Goal: Information Seeking & Learning: Find contact information

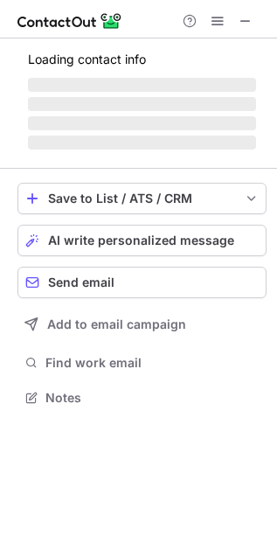
scroll to position [408, 277]
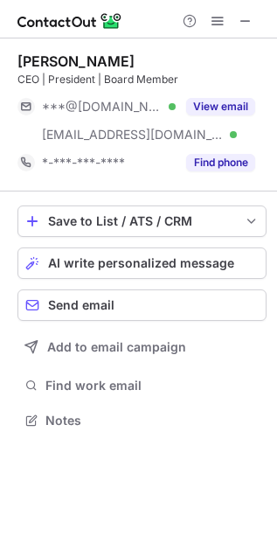
scroll to position [408, 277]
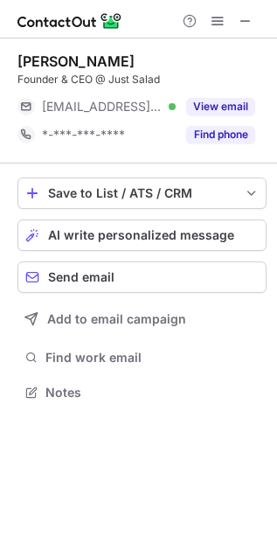
scroll to position [380, 277]
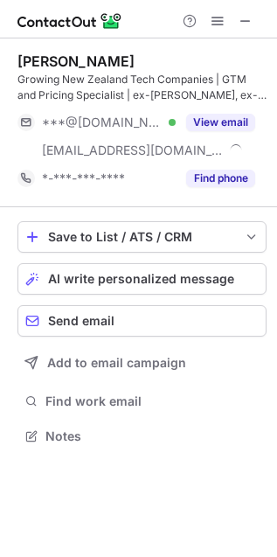
scroll to position [424, 277]
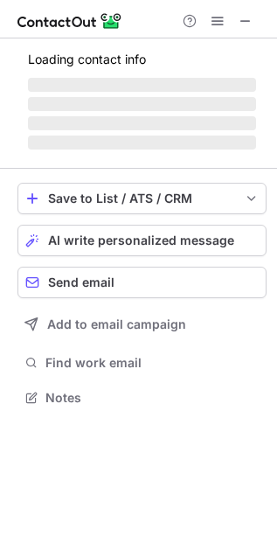
scroll to position [408, 277]
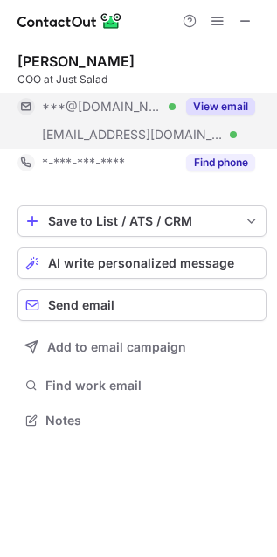
click at [219, 113] on button "View email" at bounding box center [220, 106] width 69 height 17
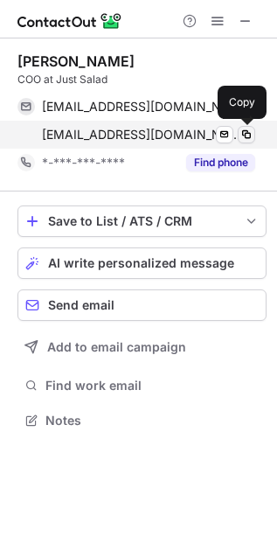
click at [247, 129] on span at bounding box center [247, 135] width 14 height 14
click at [253, 132] on span at bounding box center [247, 135] width 14 height 14
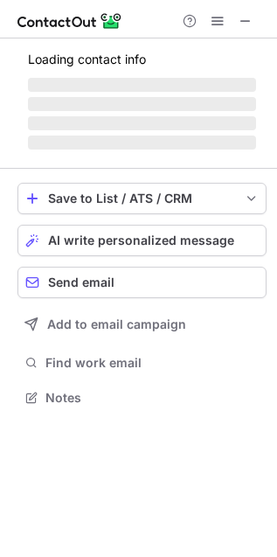
scroll to position [380, 277]
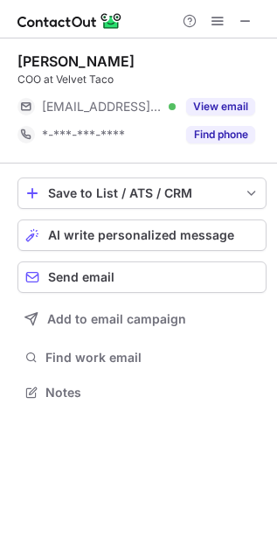
scroll to position [380, 277]
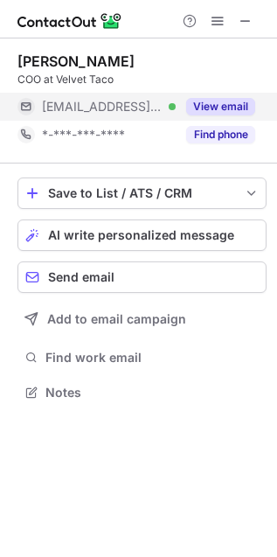
click at [239, 106] on button "View email" at bounding box center [220, 106] width 69 height 17
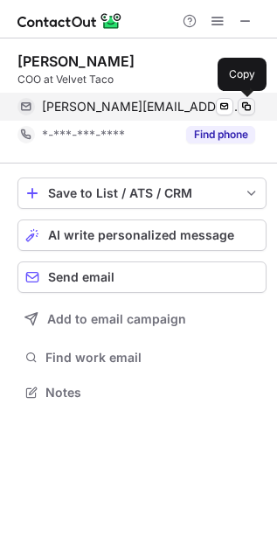
click at [254, 104] on button at bounding box center [246, 106] width 17 height 17
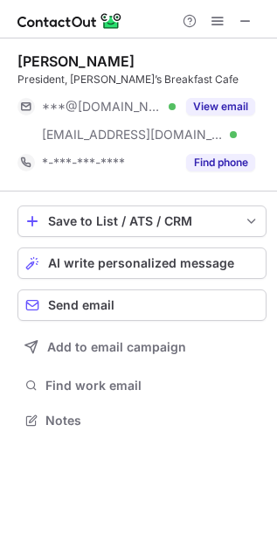
scroll to position [408, 277]
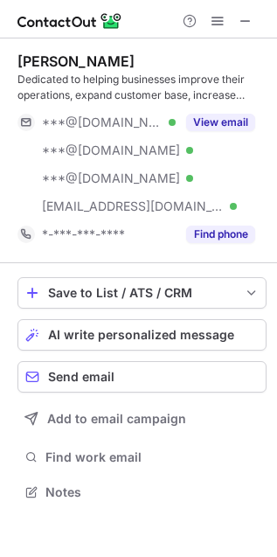
scroll to position [479, 277]
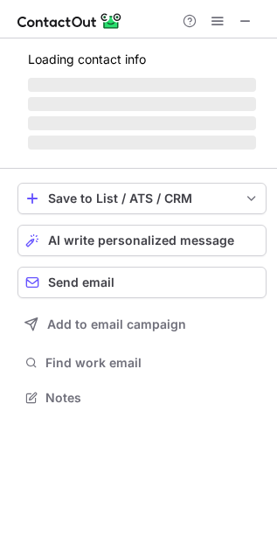
scroll to position [479, 277]
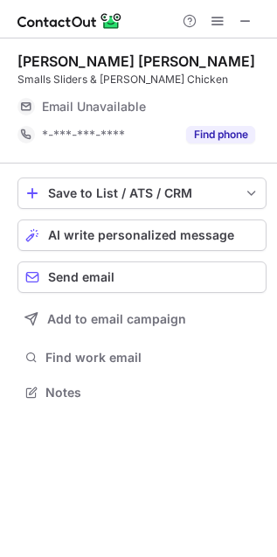
scroll to position [380, 277]
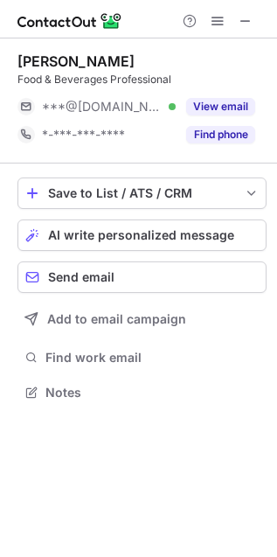
scroll to position [380, 277]
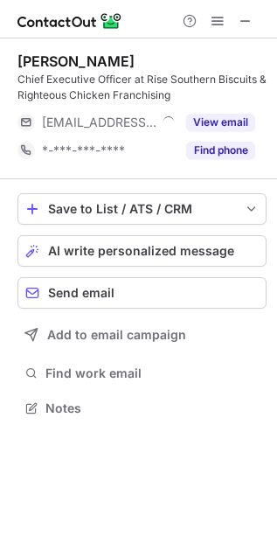
scroll to position [395, 277]
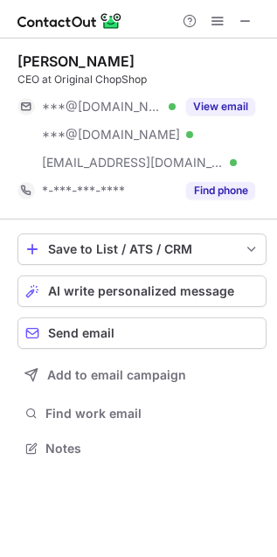
scroll to position [435, 277]
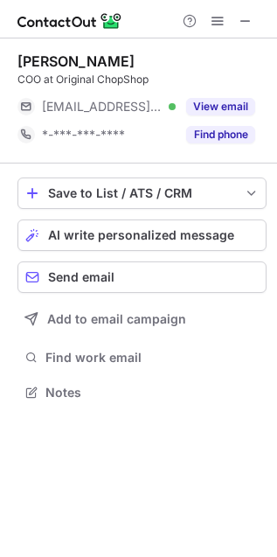
scroll to position [380, 277]
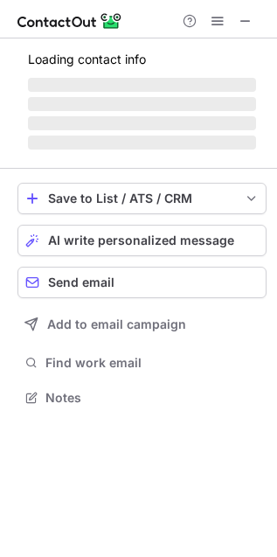
scroll to position [408, 277]
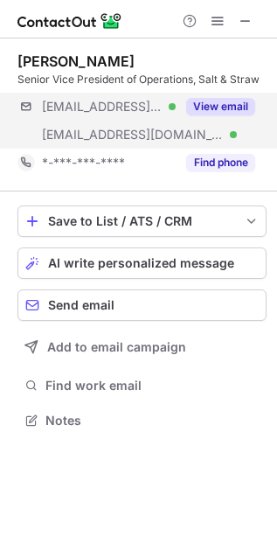
click at [247, 121] on div "***@me.com Verified ***@saltandstraw.com Verified View email" at bounding box center [141, 121] width 249 height 56
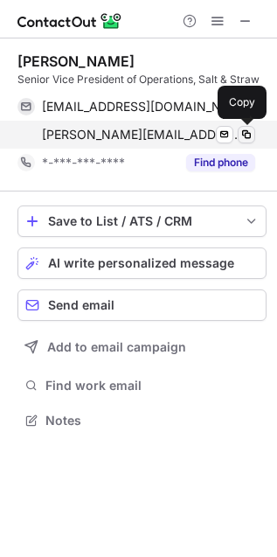
click at [245, 136] on span at bounding box center [247, 135] width 14 height 14
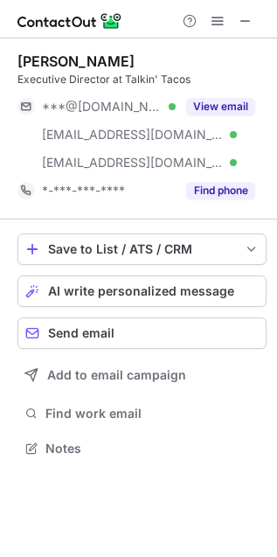
scroll to position [435, 277]
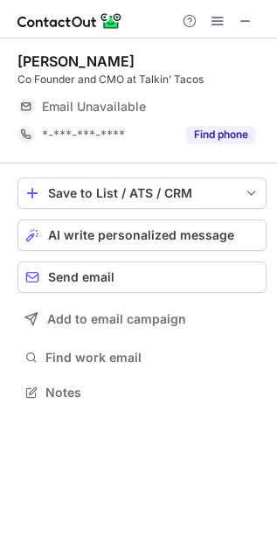
scroll to position [380, 277]
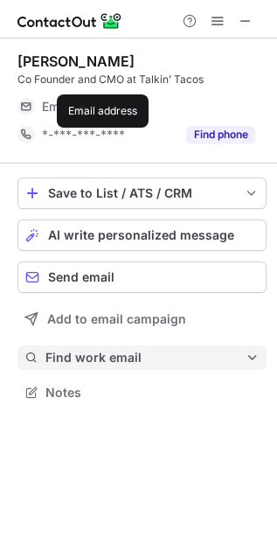
click at [111, 355] on span "Find work email" at bounding box center [145, 358] width 200 height 16
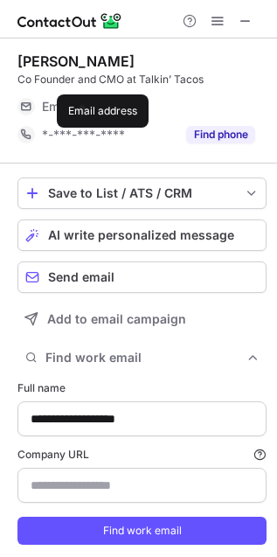
scroll to position [565, 266]
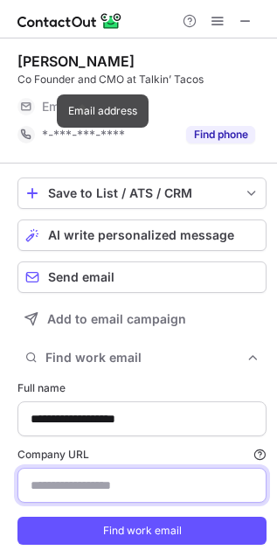
drag, startPoint x: 59, startPoint y: 490, endPoint x: 72, endPoint y: 495, distance: 13.0
click at [59, 490] on input "Company URL Finding work email will consume 1 credit if a match is found." at bounding box center [141, 485] width 249 height 35
paste input "**********"
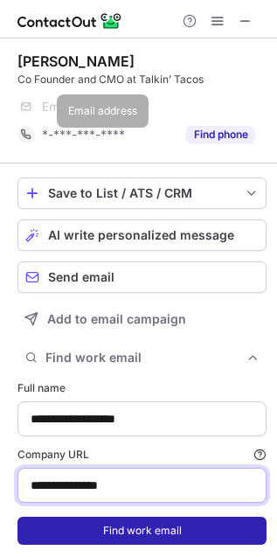
type input "**********"
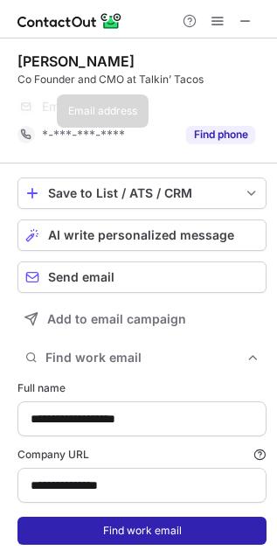
click at [79, 524] on button "Find work email" at bounding box center [141, 531] width 249 height 28
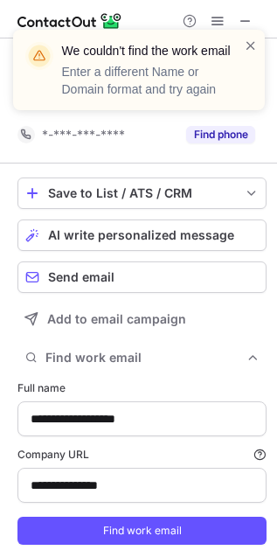
scroll to position [10, 9]
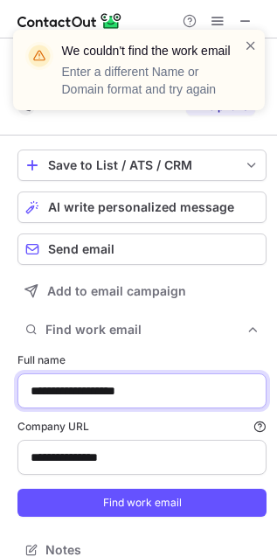
drag, startPoint x: 51, startPoint y: 399, endPoint x: 15, endPoint y: 395, distance: 36.0
click at [14, 395] on div "**********" at bounding box center [138, 307] width 277 height 538
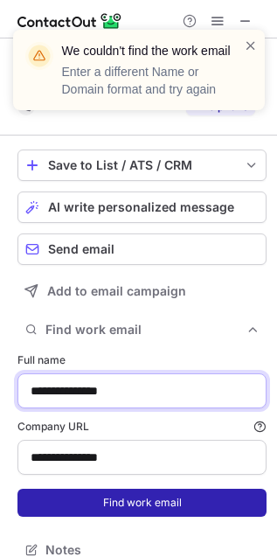
type input "**********"
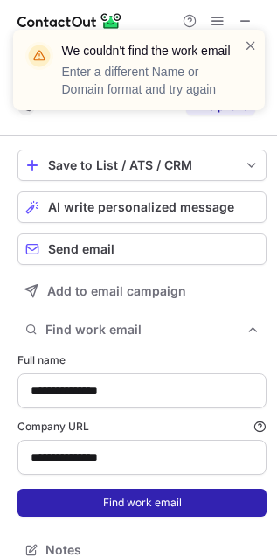
click at [86, 491] on button "Find work email" at bounding box center [141, 503] width 249 height 28
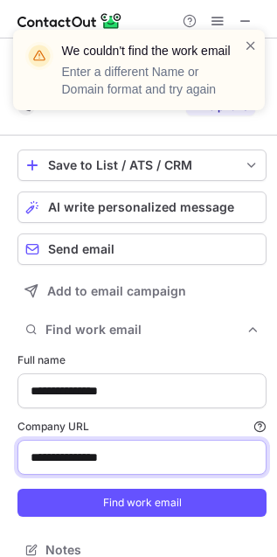
drag, startPoint x: 124, startPoint y: 457, endPoint x: -65, endPoint y: 458, distance: 188.8
click at [0, 458] on html "**********" at bounding box center [138, 278] width 277 height 557
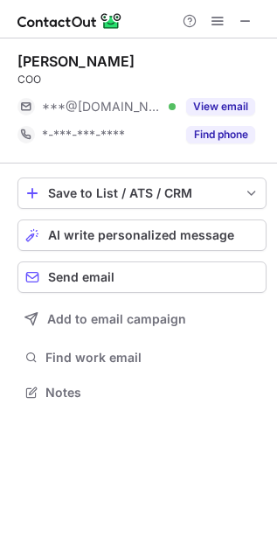
scroll to position [10, 9]
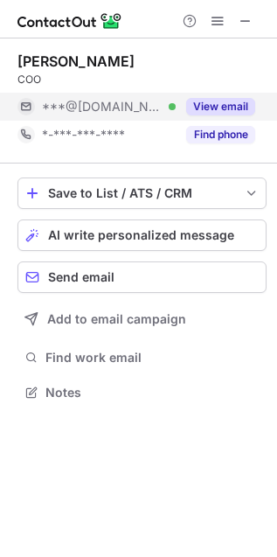
click at [184, 104] on div "View email" at bounding box center [216, 107] width 80 height 28
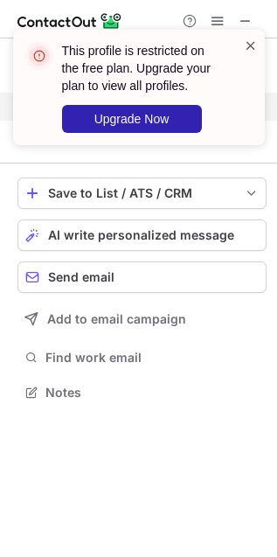
click at [251, 49] on span at bounding box center [251, 45] width 14 height 17
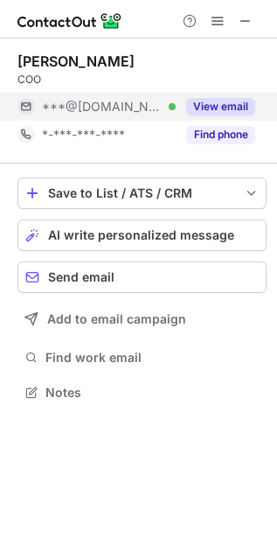
click at [215, 105] on button "View email" at bounding box center [220, 106] width 69 height 17
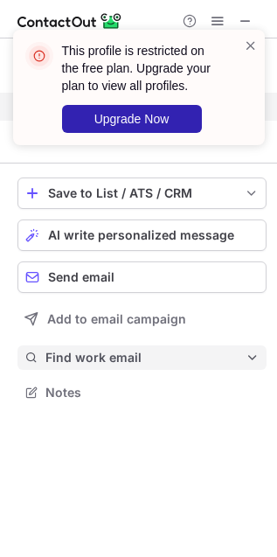
click at [94, 361] on span "Find work email" at bounding box center [145, 358] width 200 height 16
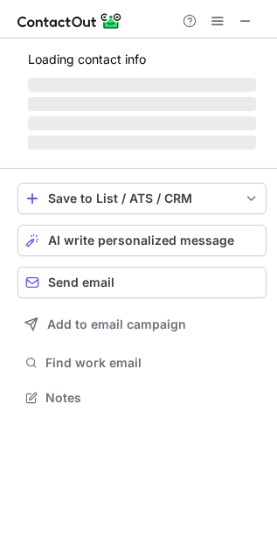
scroll to position [408, 277]
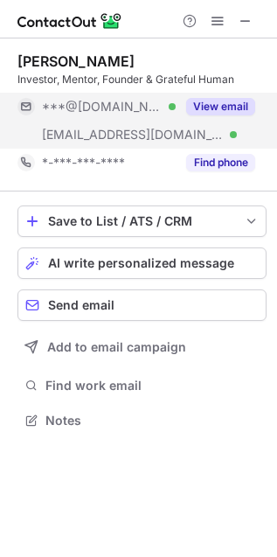
click at [192, 112] on button "View email" at bounding box center [220, 106] width 69 height 17
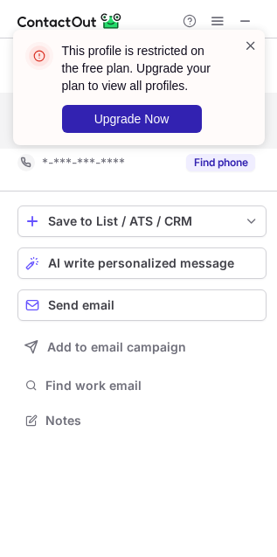
click at [247, 43] on span at bounding box center [251, 45] width 14 height 17
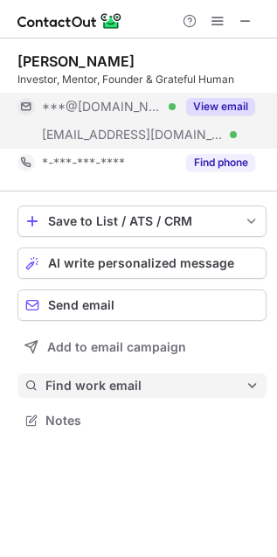
click at [119, 387] on span "Find work email" at bounding box center [145, 386] width 200 height 16
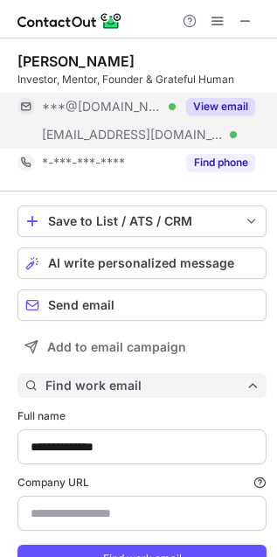
type input "**********"
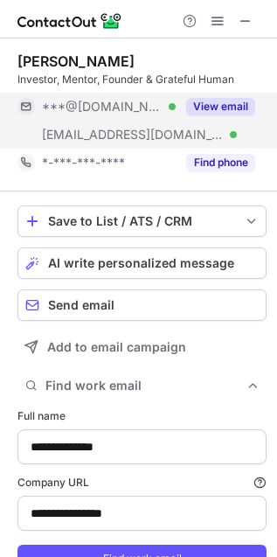
click at [115, 543] on form "**********" at bounding box center [141, 490] width 249 height 185
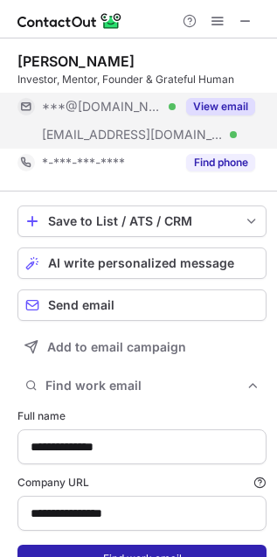
click at [112, 548] on button "Find work email" at bounding box center [141, 559] width 249 height 28
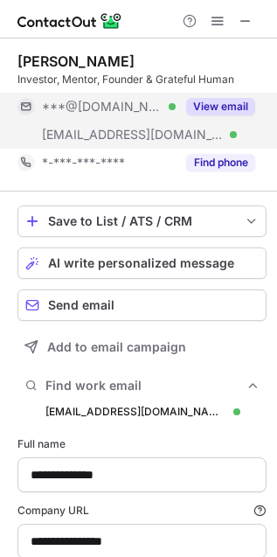
scroll to position [622, 266]
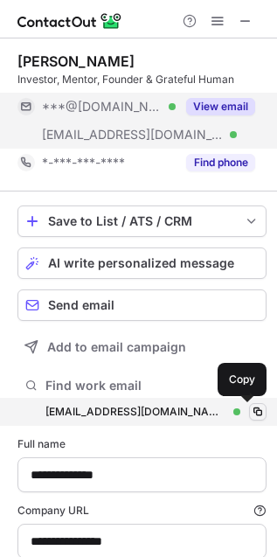
click at [251, 412] on span at bounding box center [258, 412] width 14 height 14
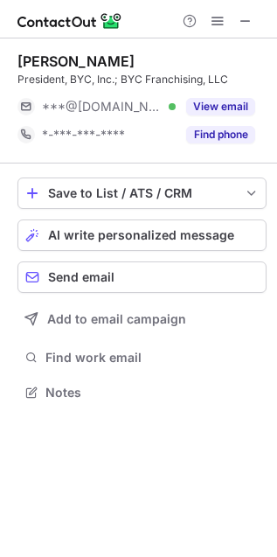
scroll to position [380, 277]
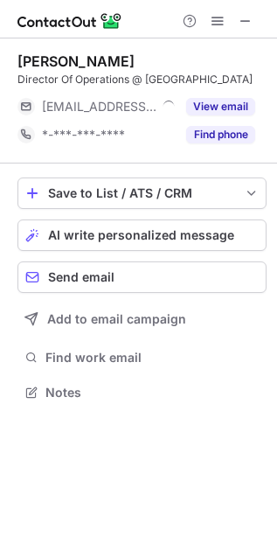
scroll to position [380, 277]
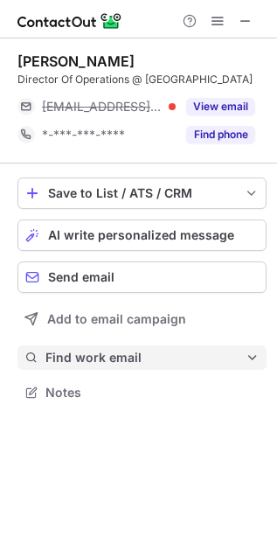
click at [90, 356] on span "Find work email" at bounding box center [145, 358] width 200 height 16
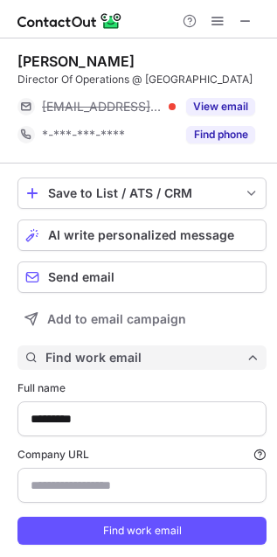
scroll to position [565, 266]
type input "**********"
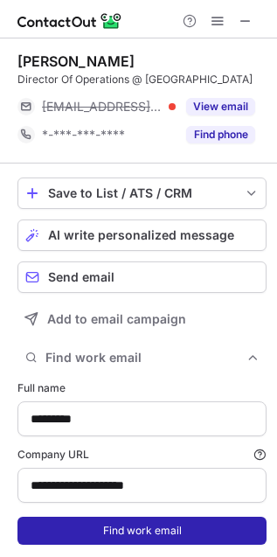
click at [123, 523] on button "Find work email" at bounding box center [141, 531] width 249 height 28
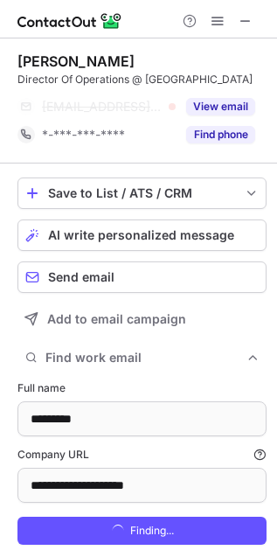
click at [11, 413] on div "**********" at bounding box center [138, 321] width 277 height 566
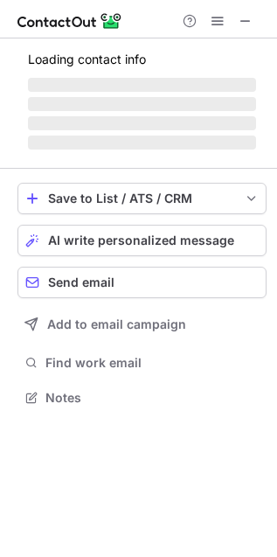
scroll to position [452, 277]
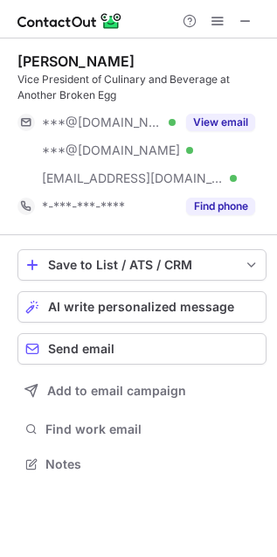
scroll to position [452, 277]
